Goal: Task Accomplishment & Management: Use online tool/utility

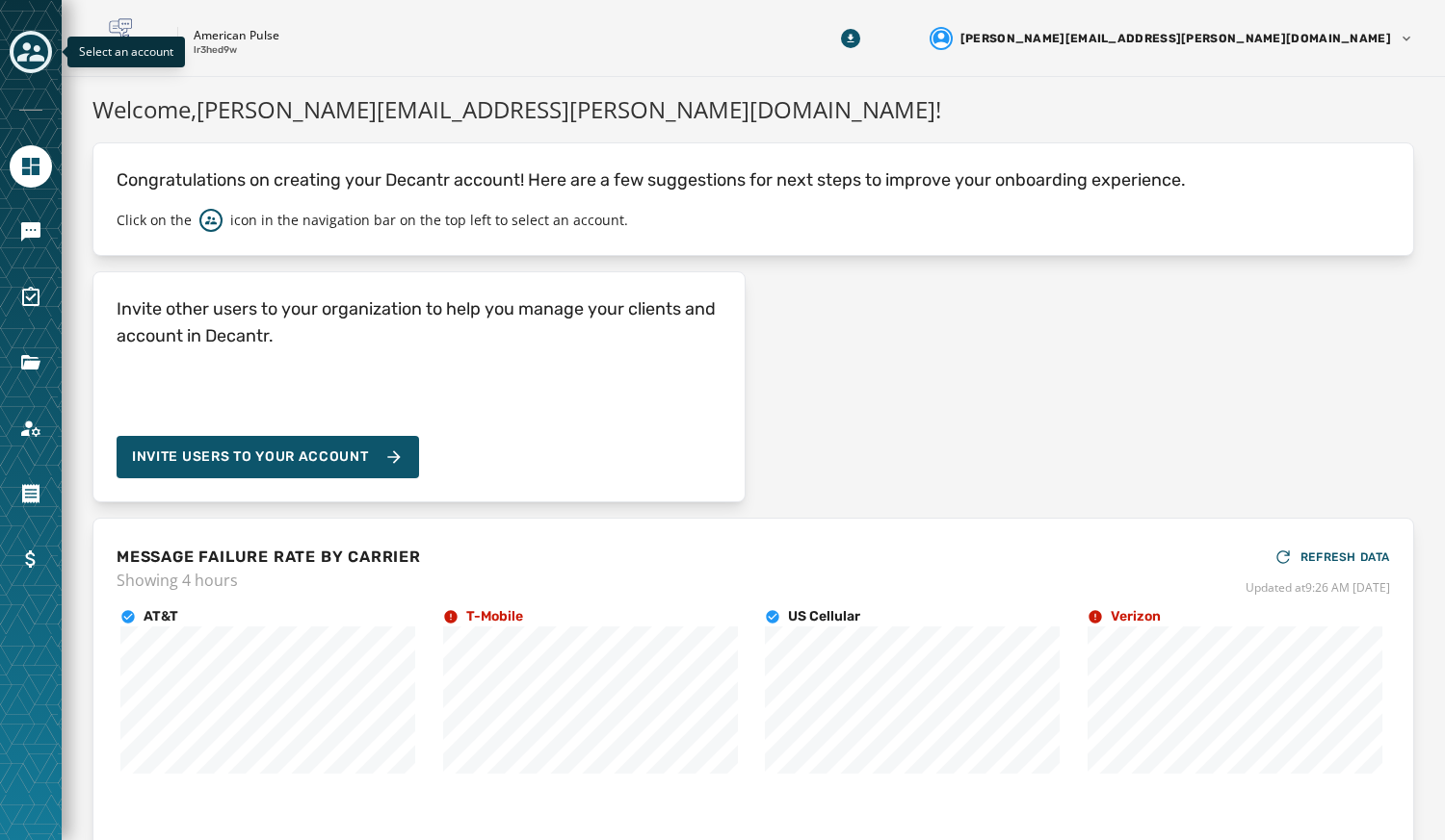
click at [30, 62] on icon "Toggle account select drawer" at bounding box center [31, 53] width 27 height 27
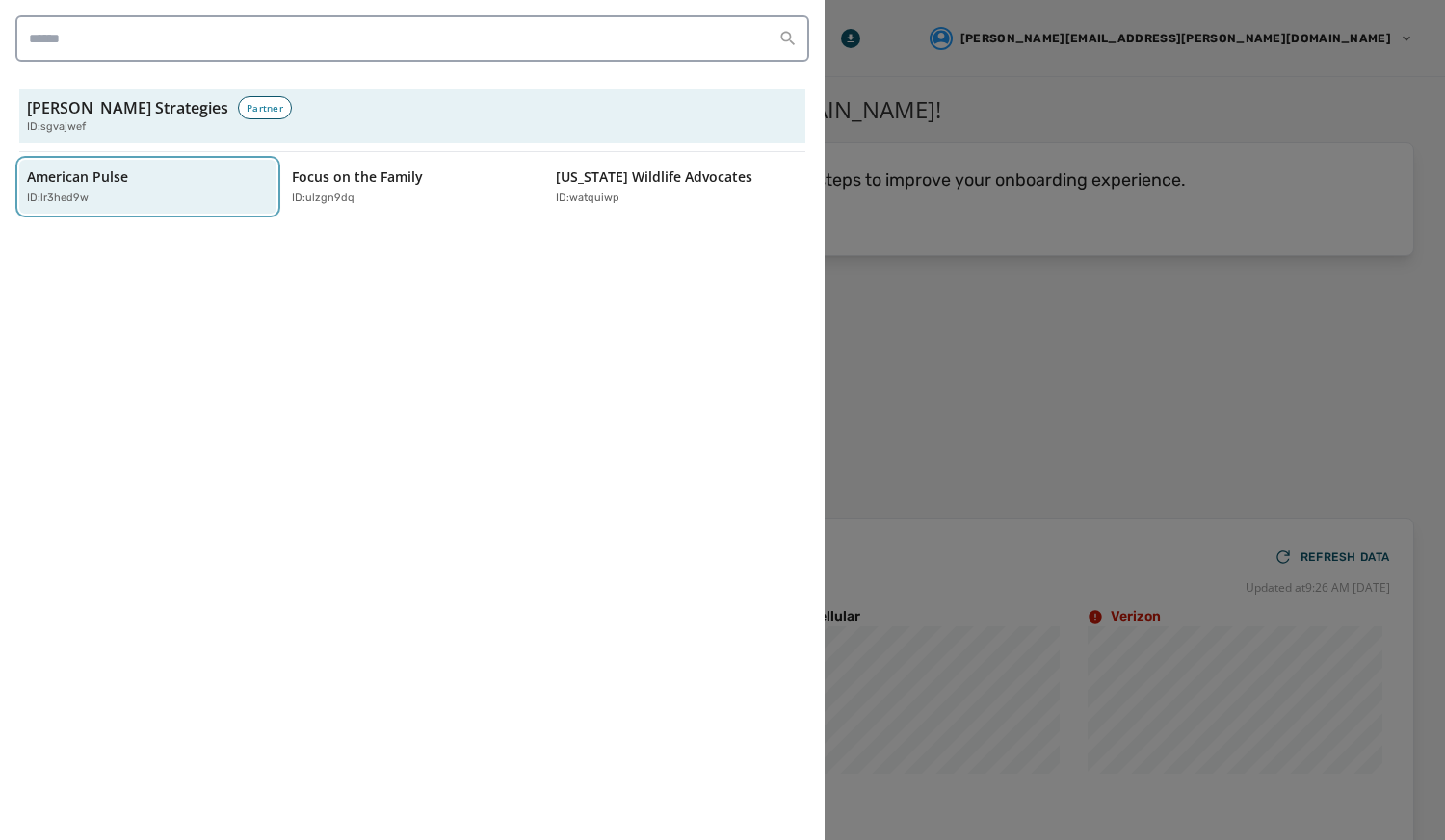
click at [74, 178] on p "American Pulse" at bounding box center [78, 177] width 101 height 19
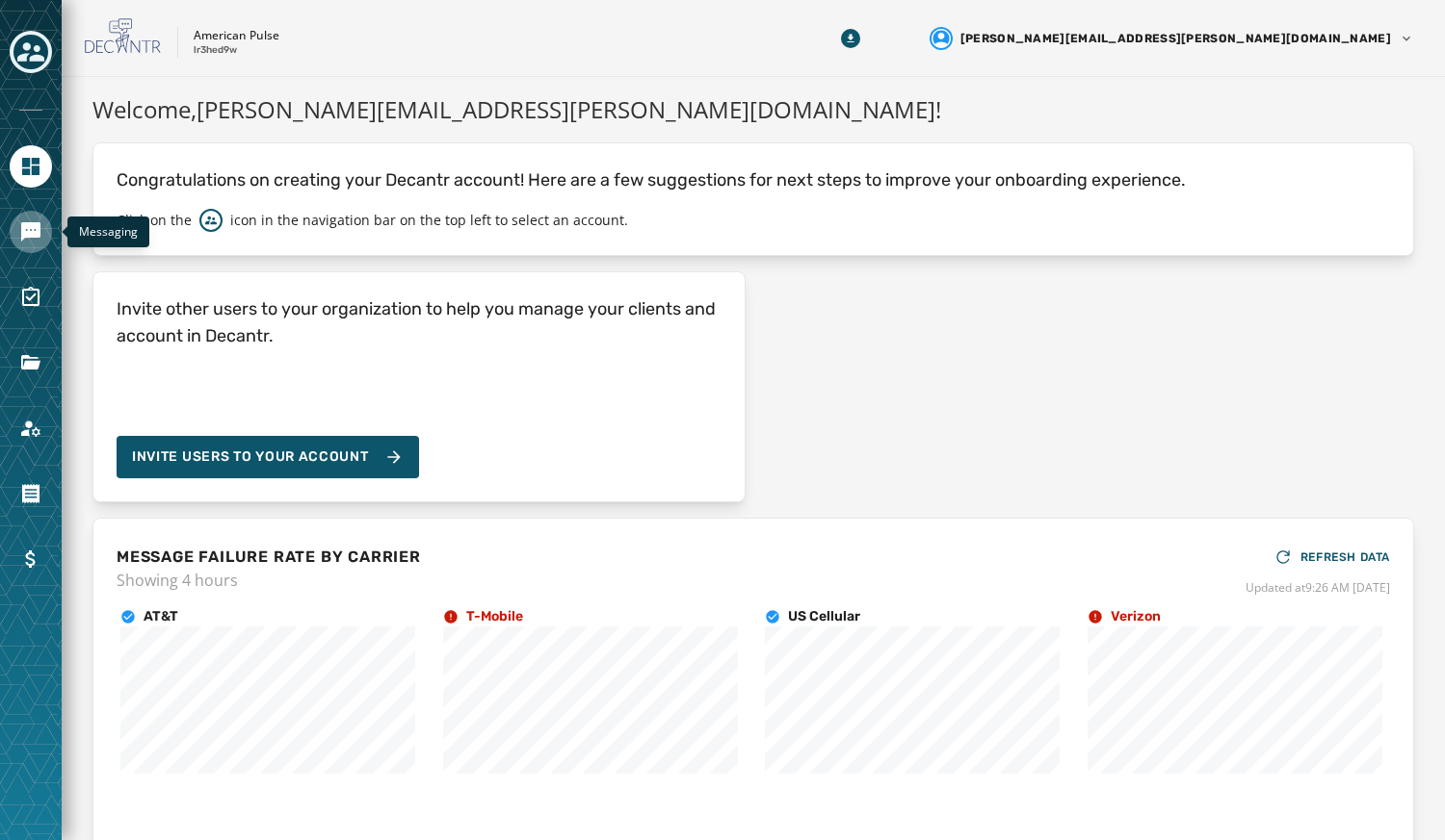
click at [34, 228] on icon "Navigate to Messaging" at bounding box center [31, 232] width 19 height 19
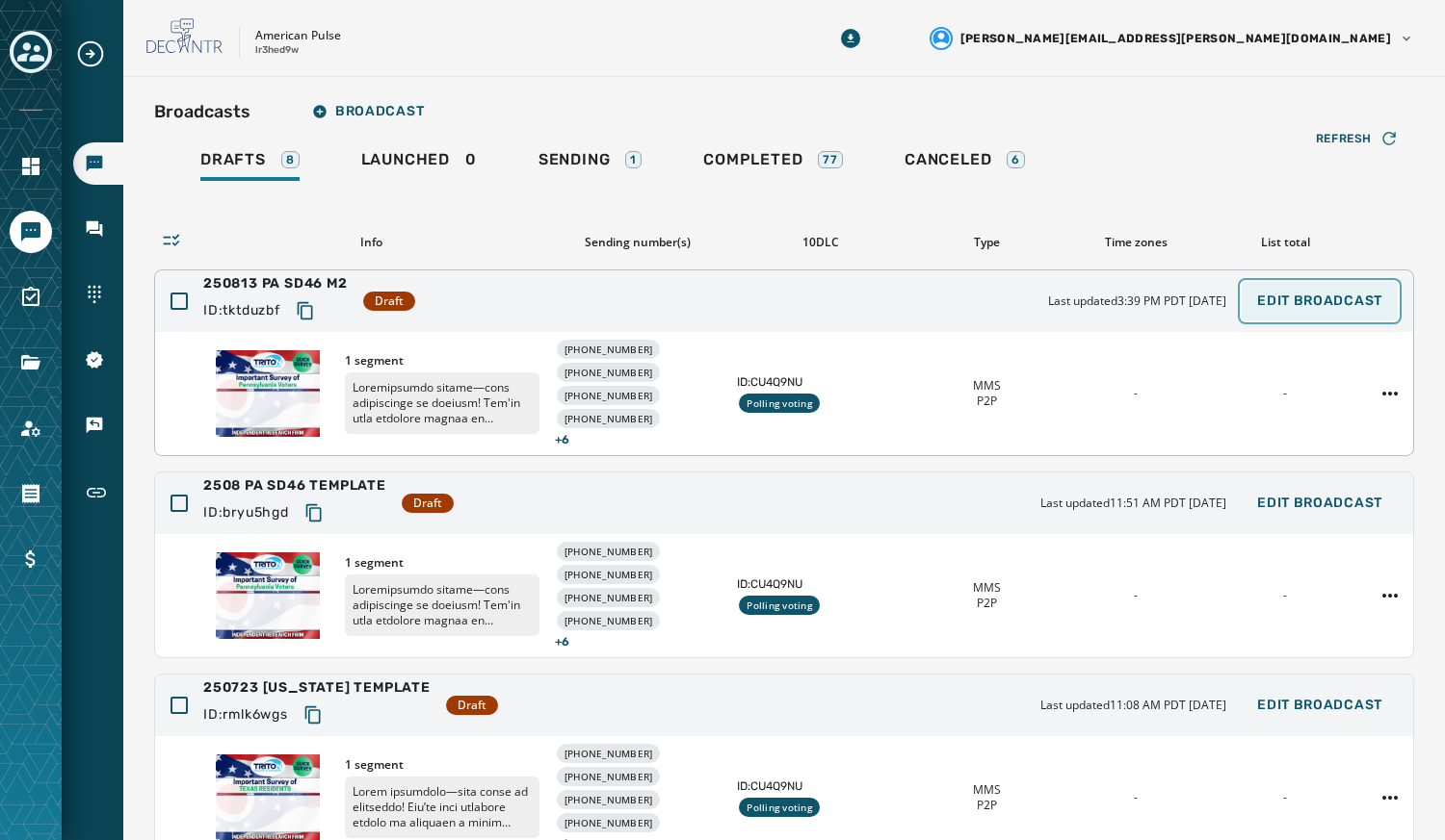
click at [1300, 302] on span "Edit Broadcast" at bounding box center [1319, 302] width 126 height 16
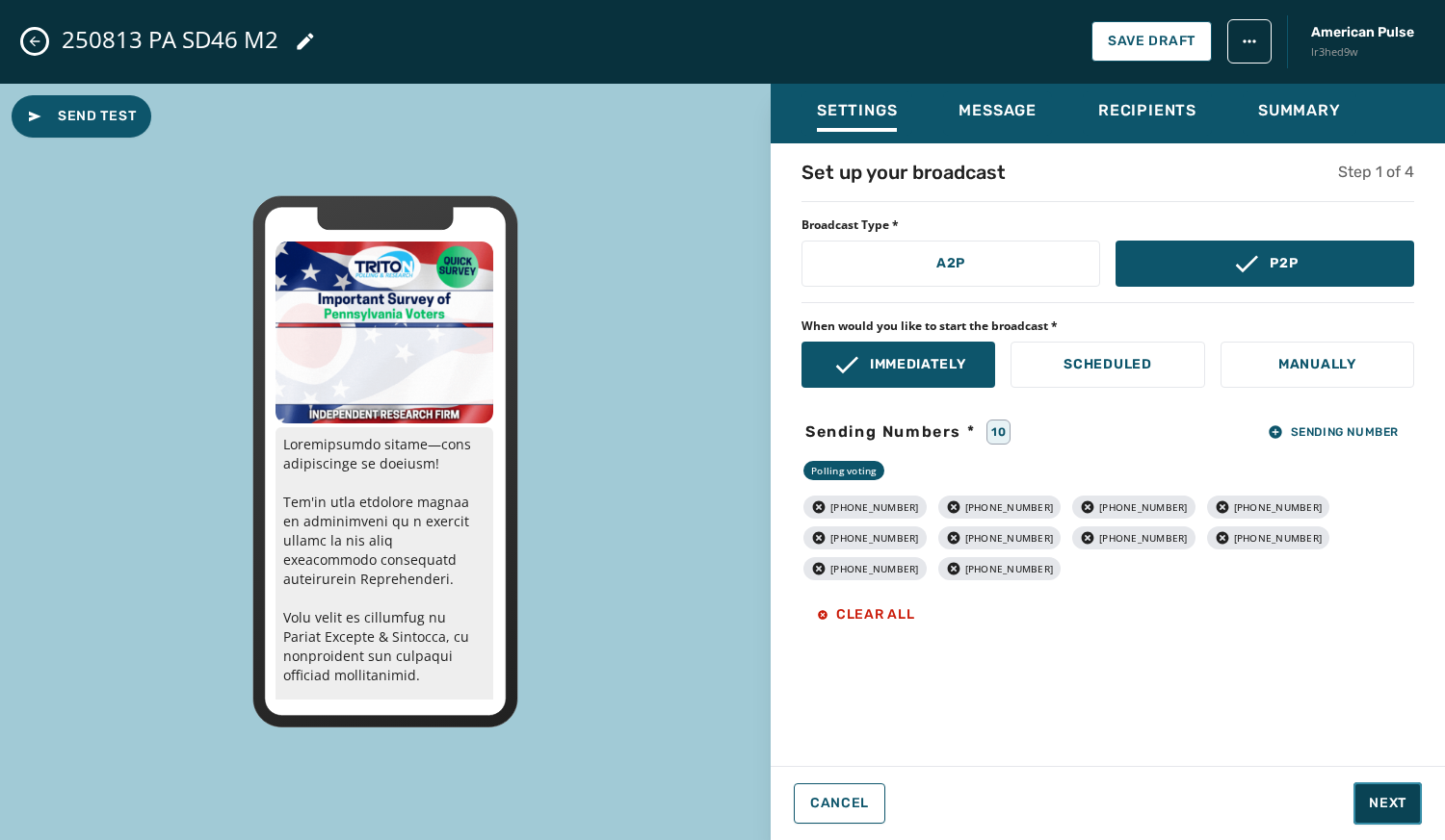
click at [1395, 797] on span "Next" at bounding box center [1388, 804] width 38 height 19
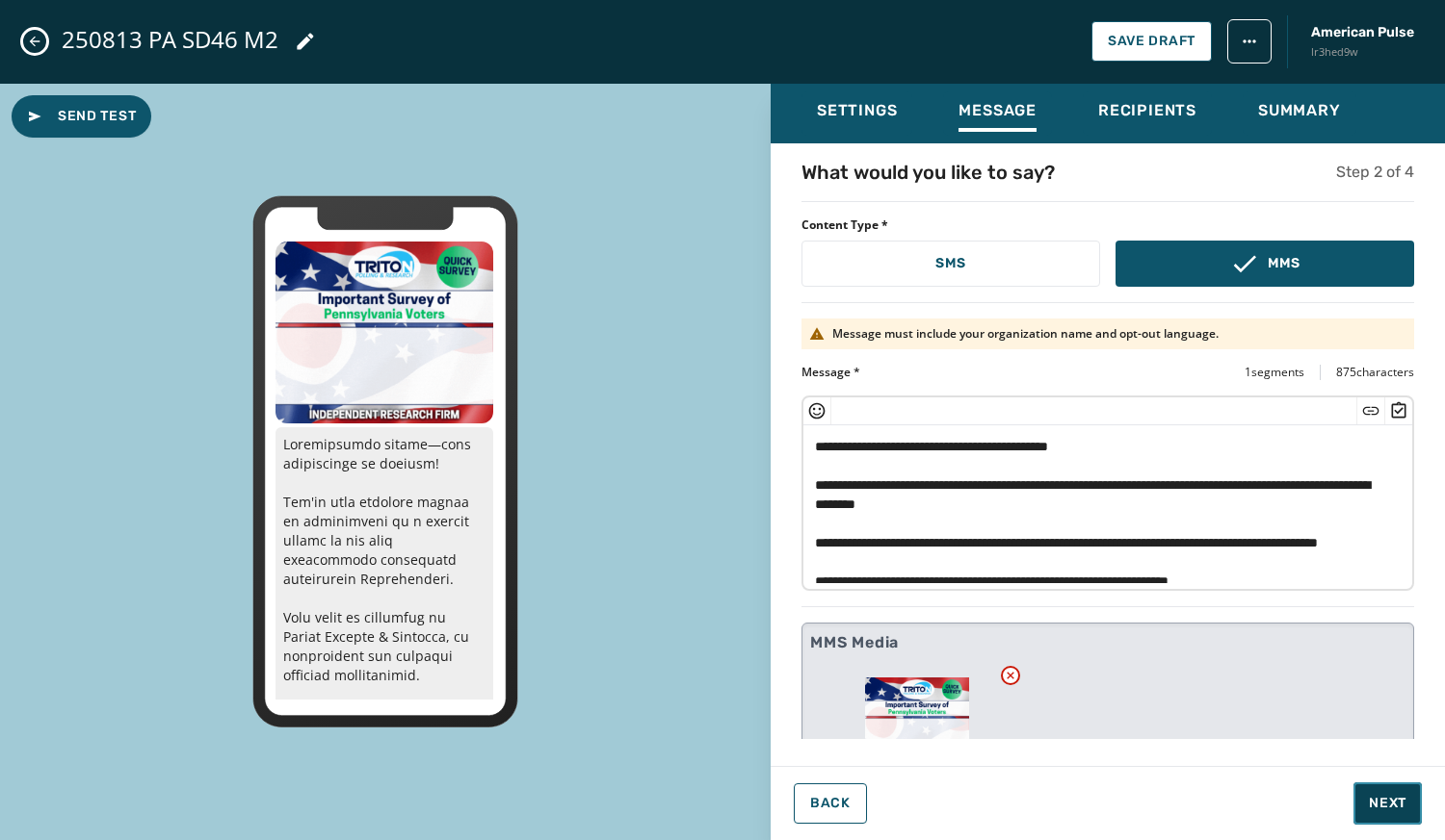
click at [1395, 797] on span "Next" at bounding box center [1388, 804] width 38 height 19
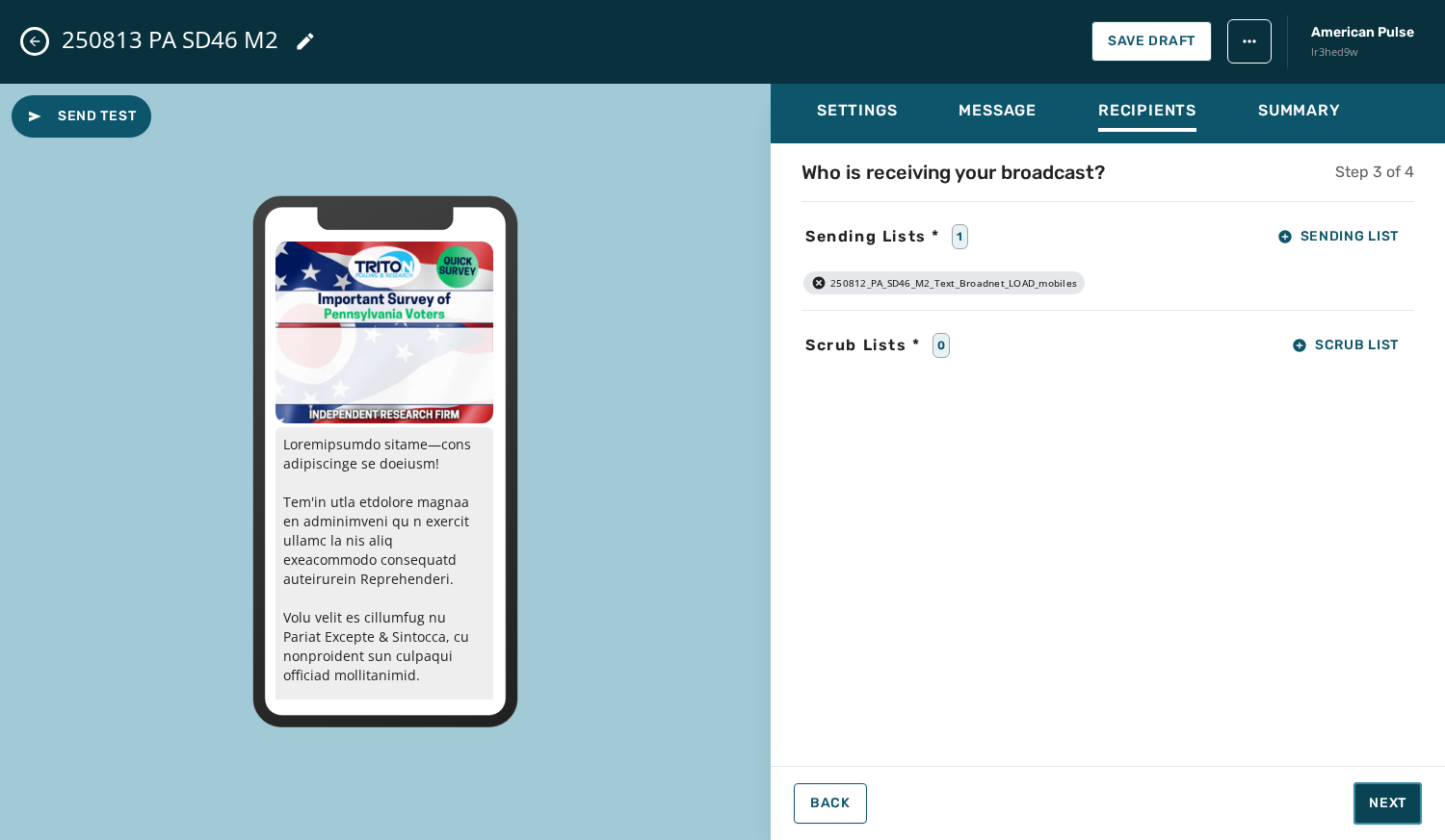
click at [1395, 797] on span "Next" at bounding box center [1388, 804] width 38 height 19
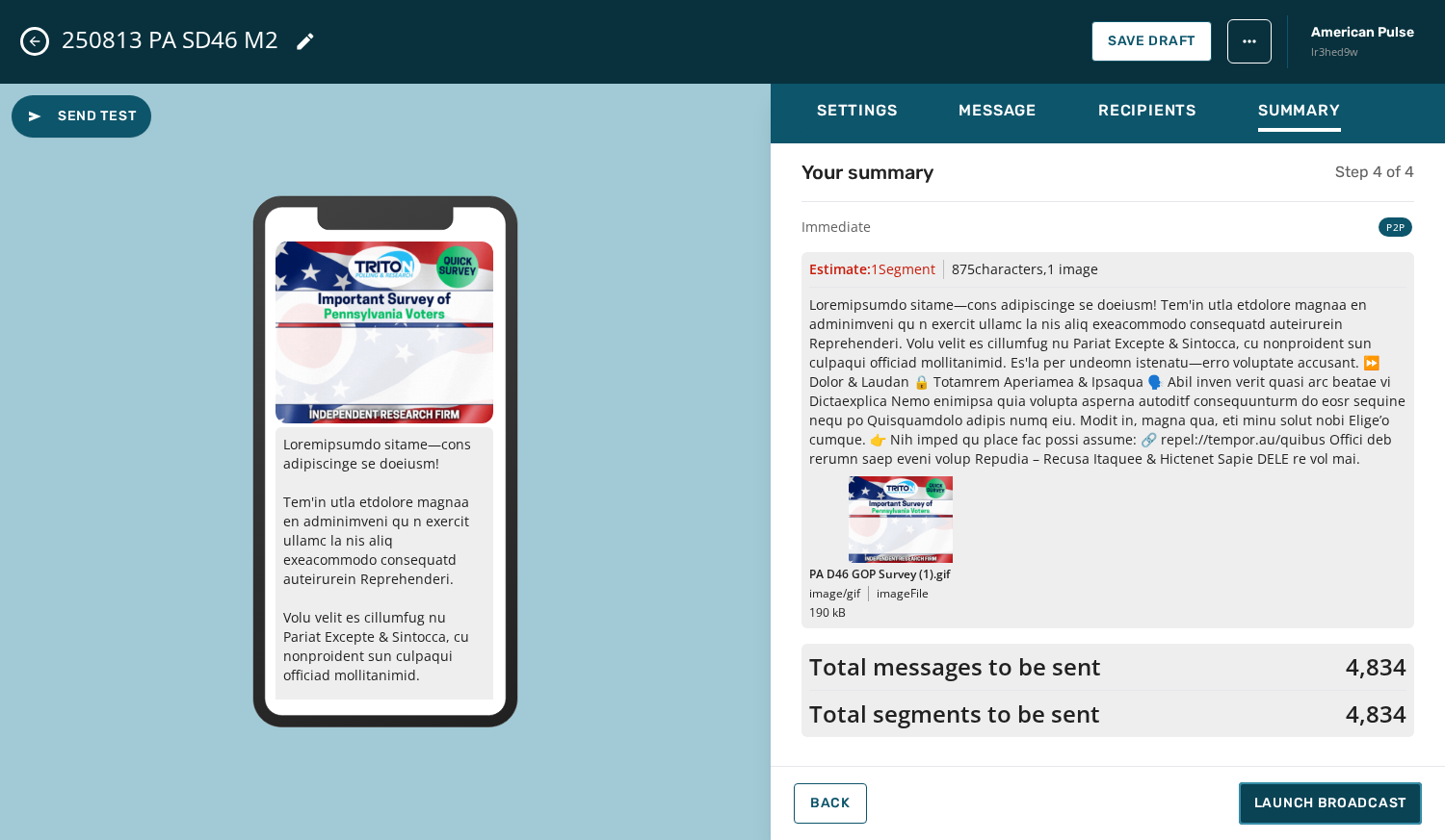
click at [1395, 797] on span "Launch Broadcast" at bounding box center [1330, 804] width 152 height 19
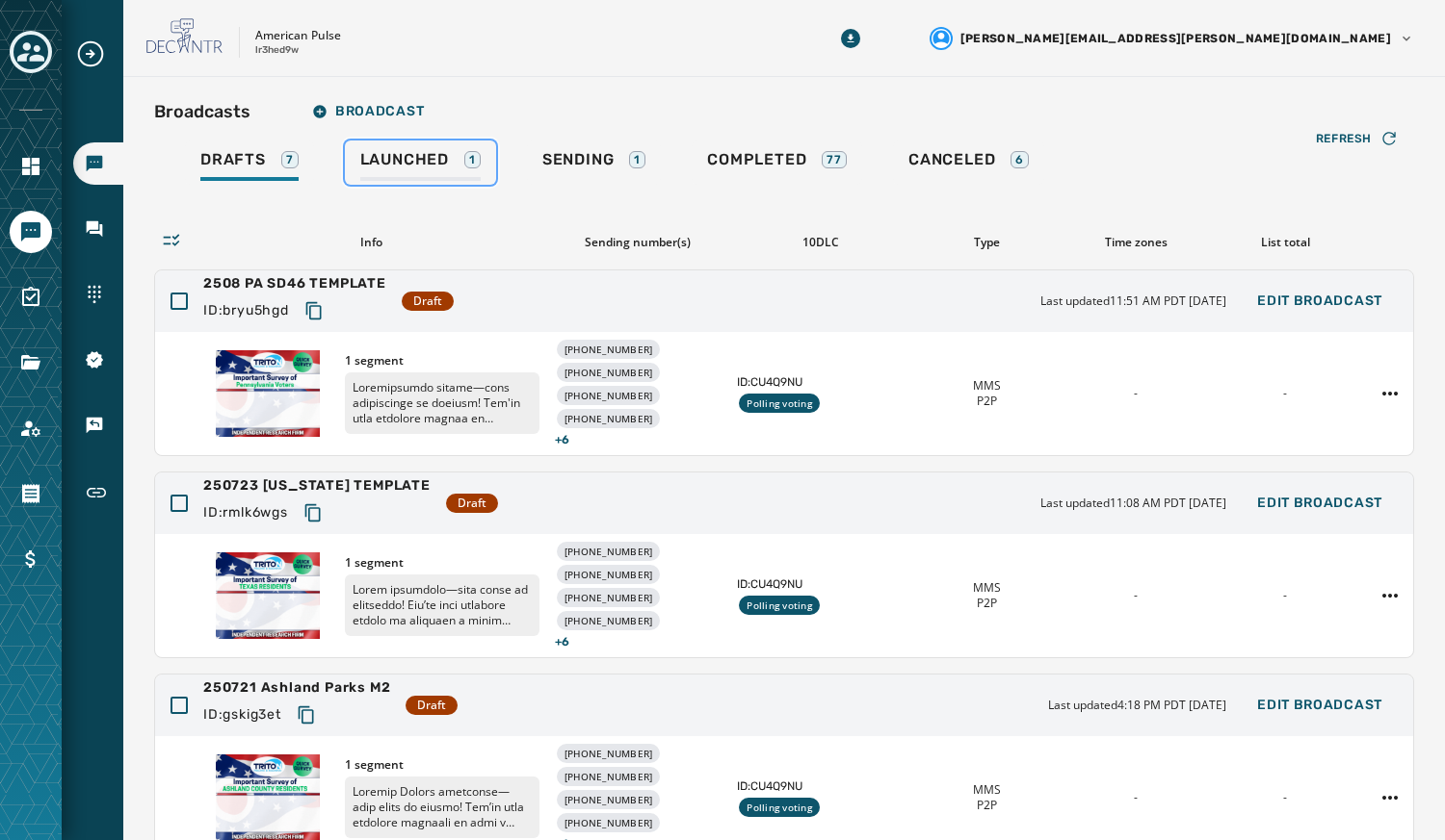
click at [400, 166] on span "Launched" at bounding box center [404, 160] width 89 height 19
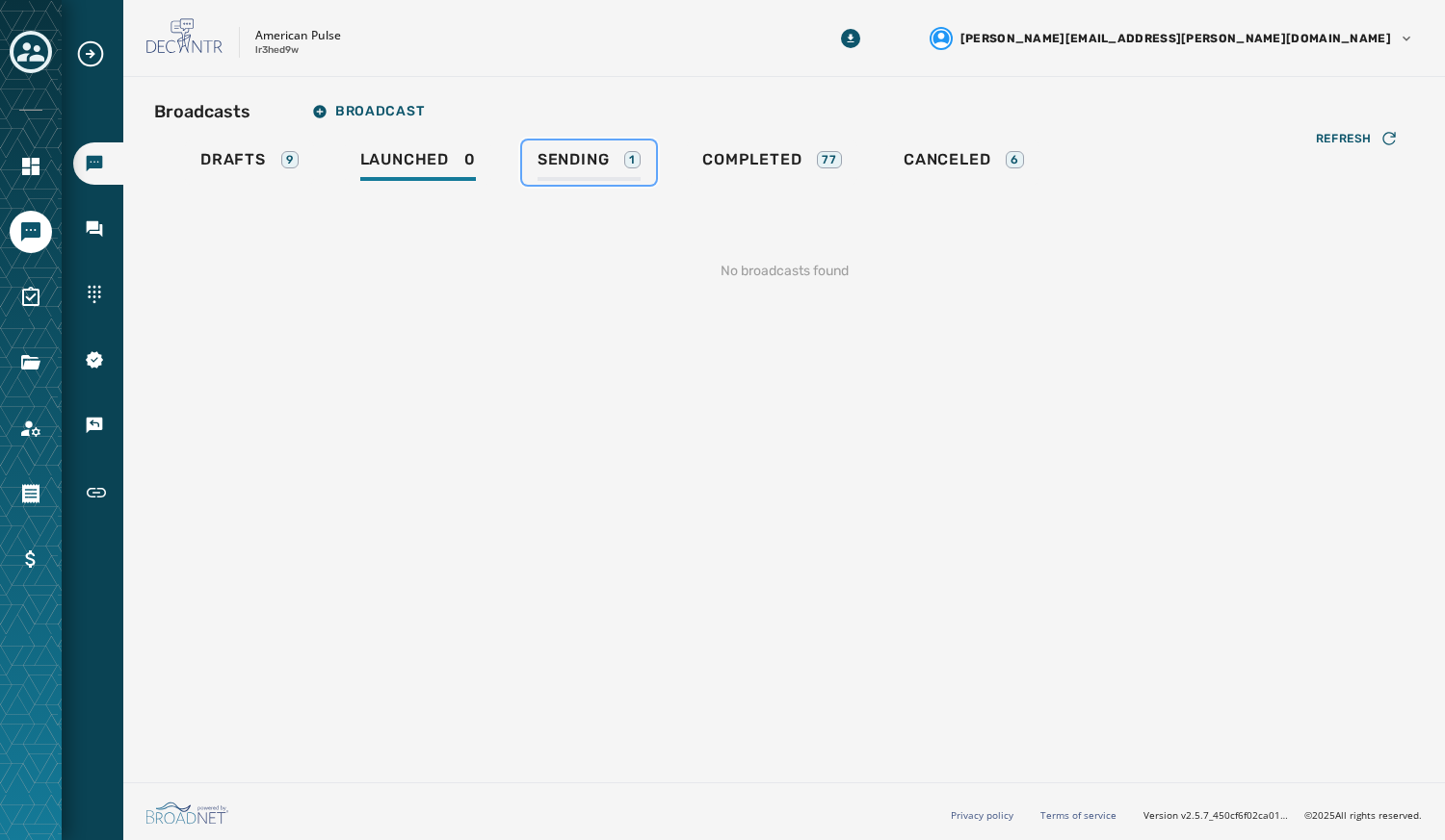
click at [578, 168] on span "Sending" at bounding box center [574, 160] width 72 height 19
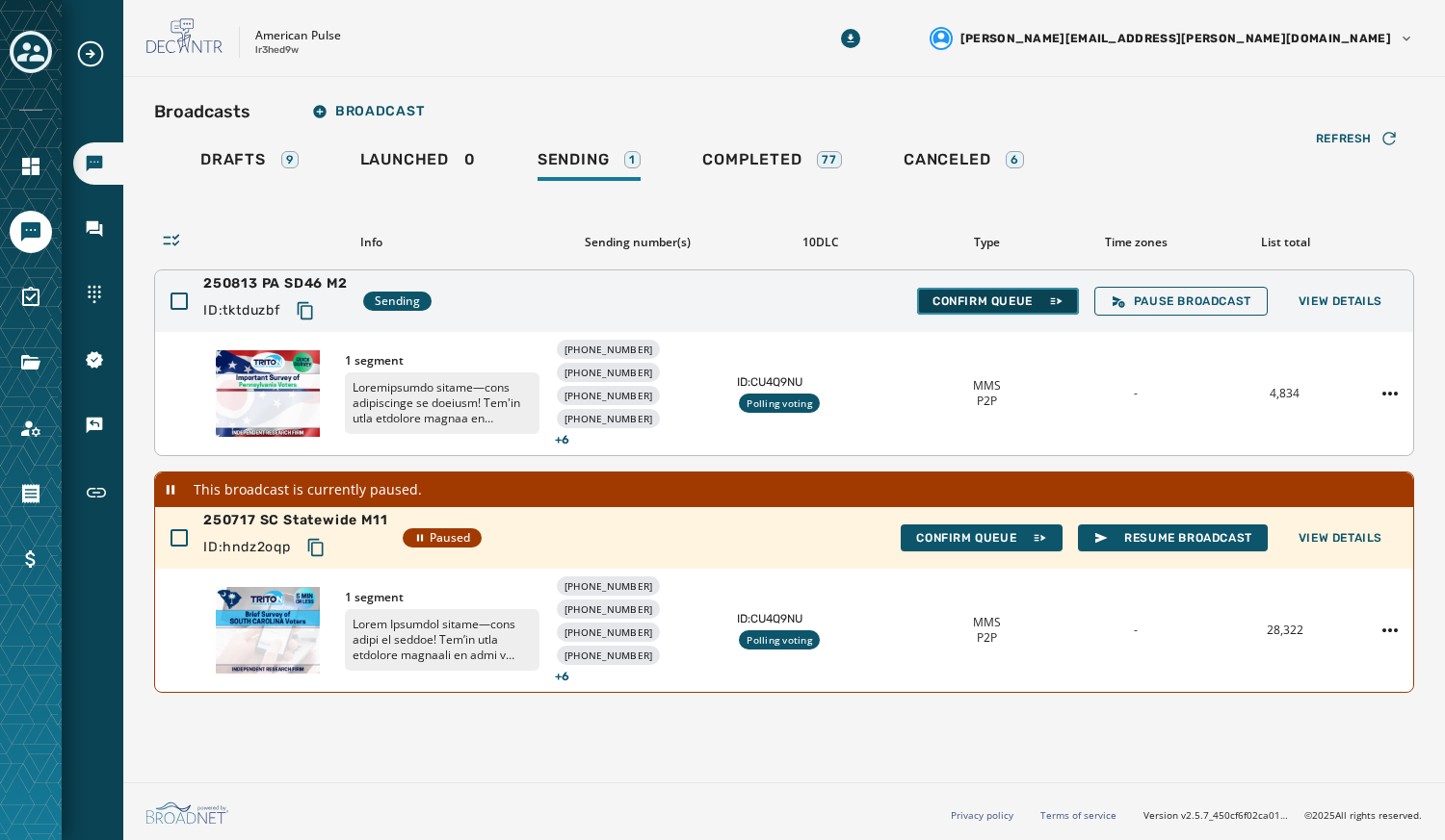
click at [983, 297] on span "Confirm Queue" at bounding box center [997, 302] width 131 height 16
